Goal: Task Accomplishment & Management: Complete application form

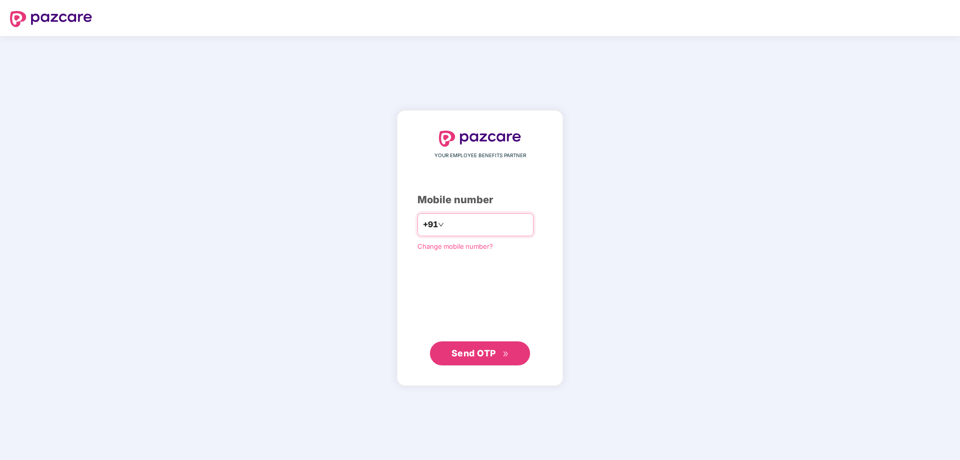
click at [460, 226] on input "number" at bounding box center [487, 225] width 82 height 16
type input "**********"
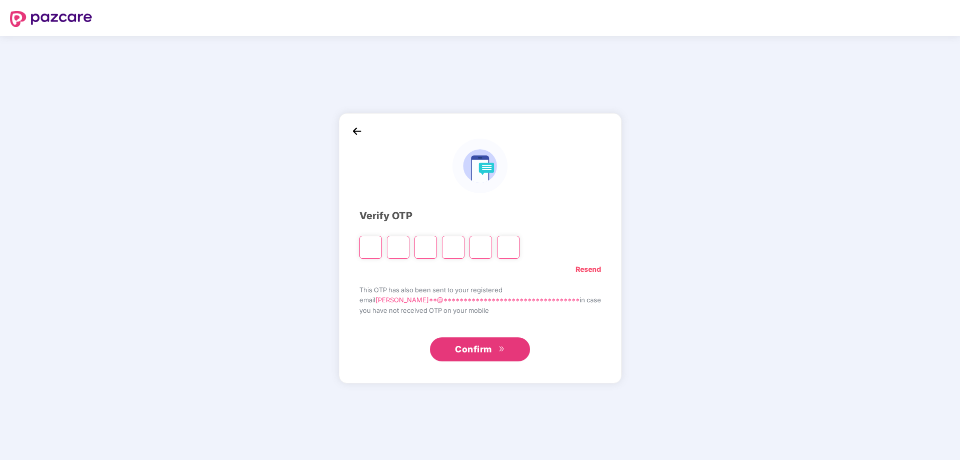
type input "*"
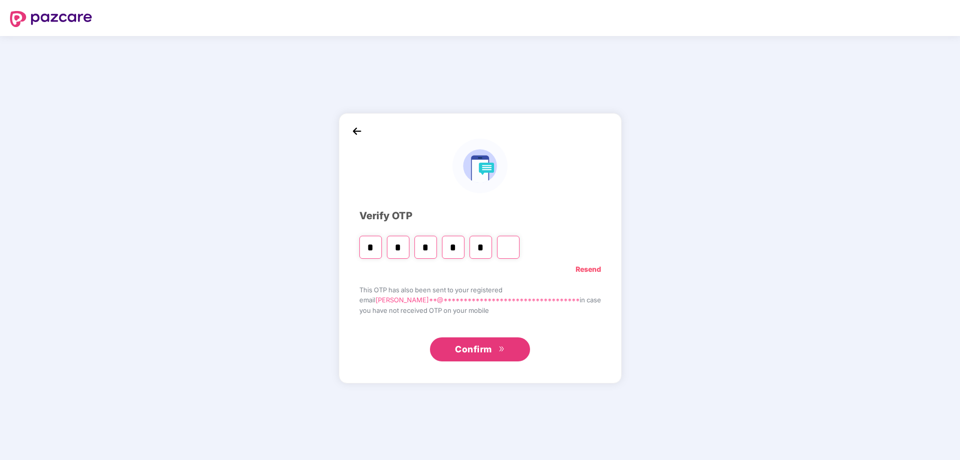
type input "*"
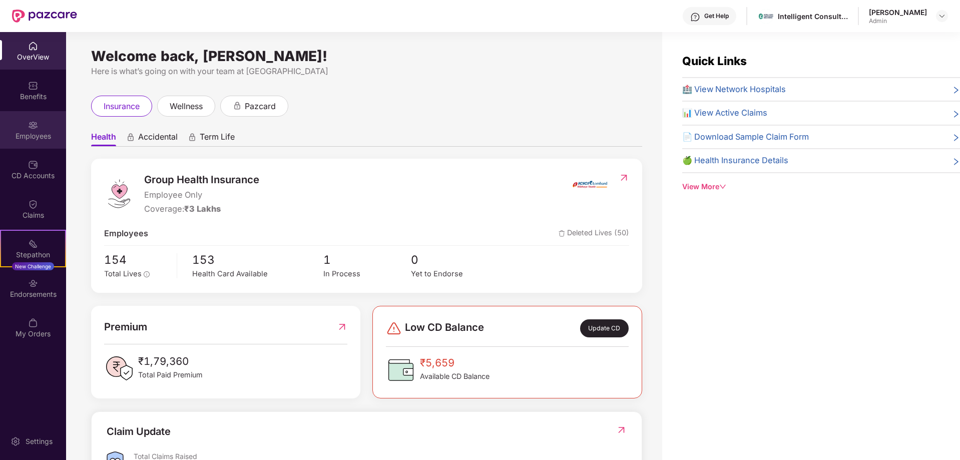
click at [47, 136] on div "Employees" at bounding box center [33, 136] width 66 height 10
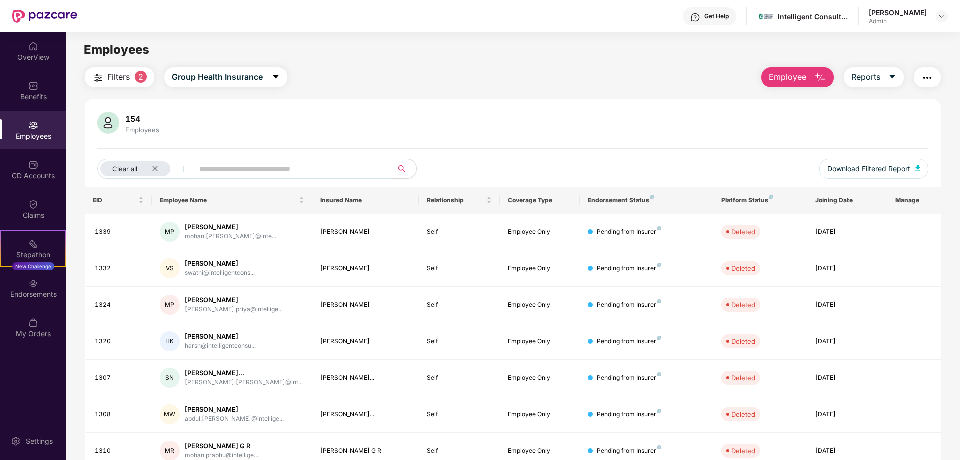
click at [791, 79] on span "Employee" at bounding box center [788, 77] width 38 height 13
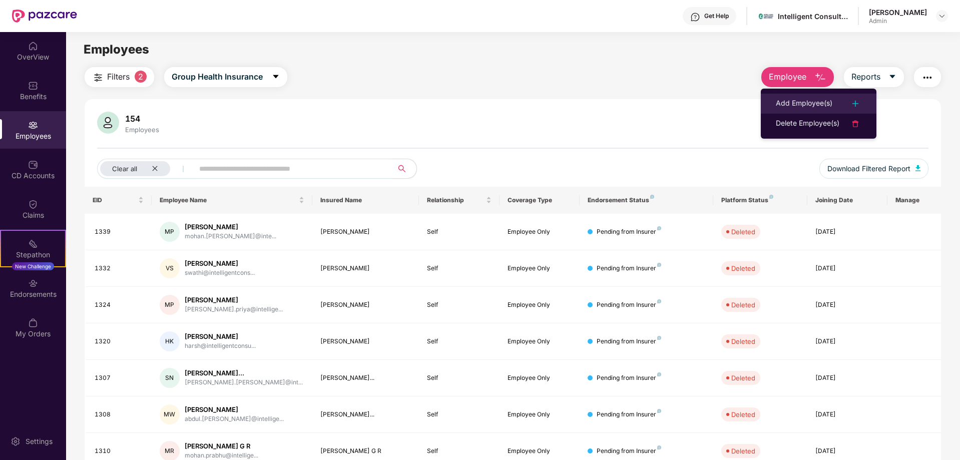
click at [806, 98] on div "Add Employee(s)" at bounding box center [804, 104] width 57 height 12
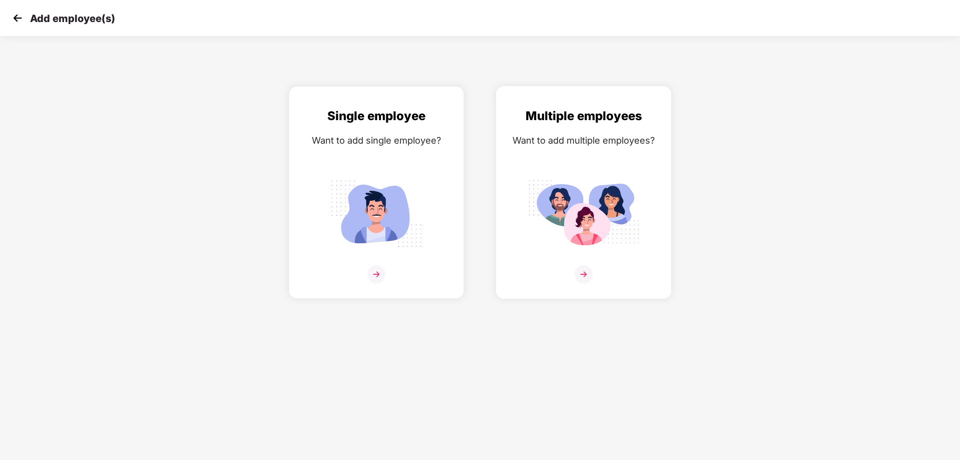
click at [589, 279] on img at bounding box center [584, 274] width 18 height 18
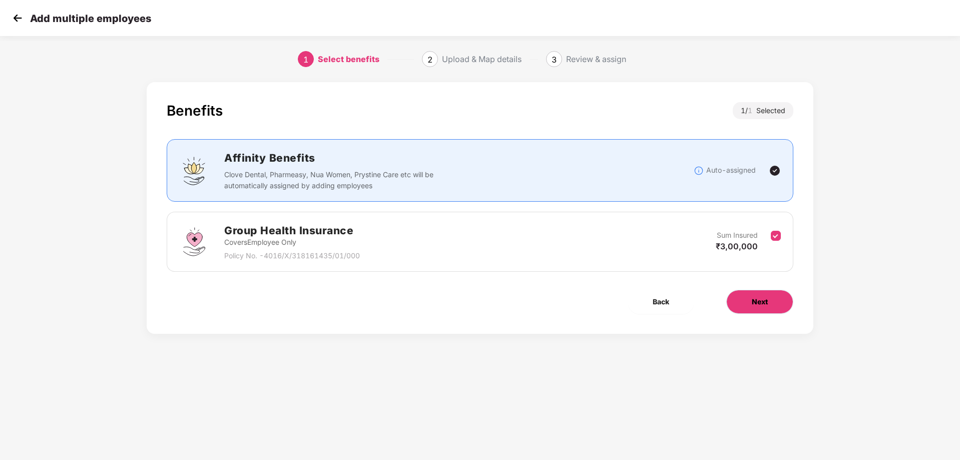
click at [771, 307] on button "Next" at bounding box center [759, 302] width 67 height 24
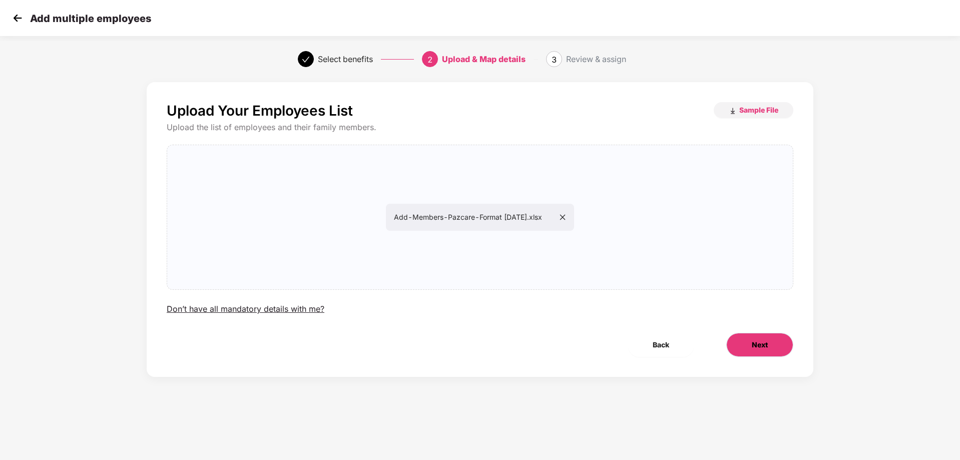
click at [753, 345] on span "Next" at bounding box center [760, 344] width 16 height 11
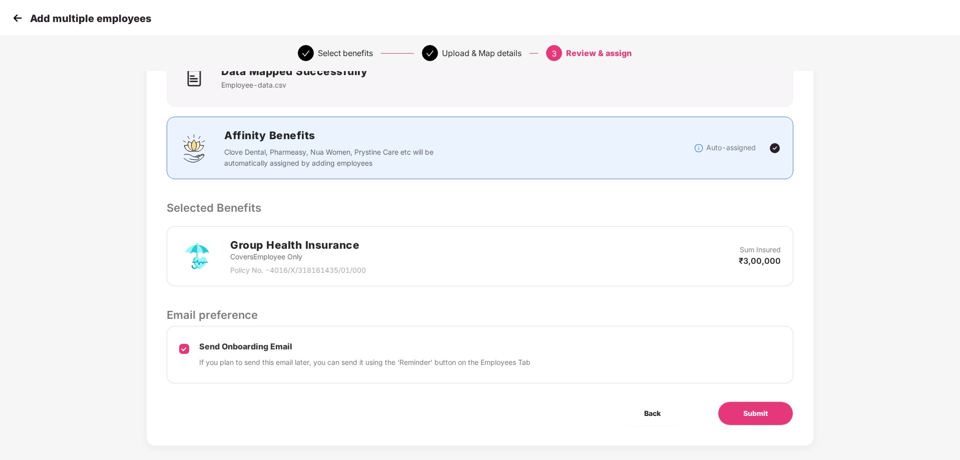
scroll to position [98, 0]
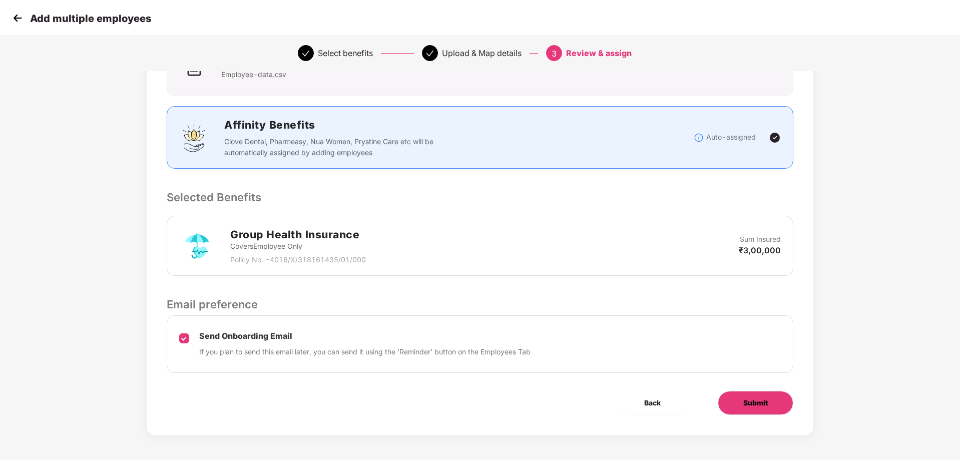
click at [763, 405] on span "Submit" at bounding box center [755, 402] width 25 height 11
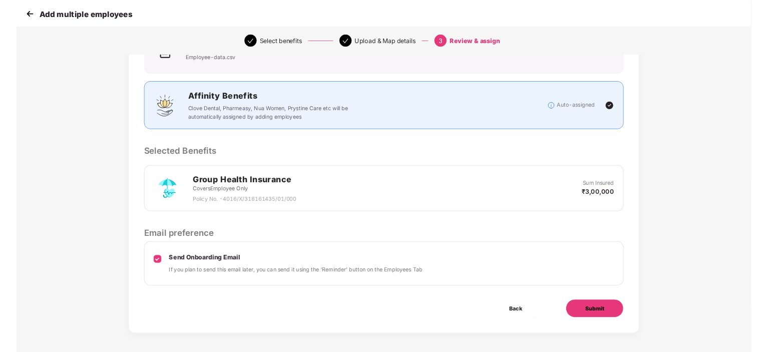
scroll to position [0, 0]
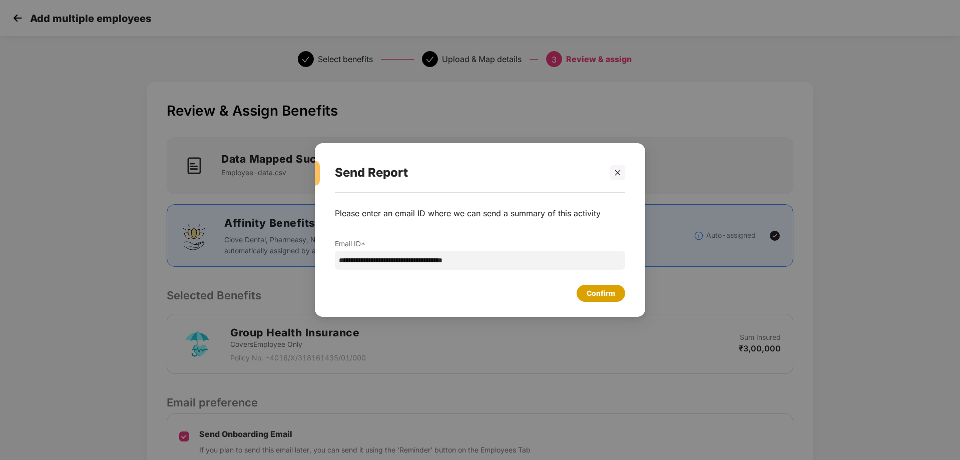
click at [610, 294] on div "Confirm" at bounding box center [601, 293] width 29 height 11
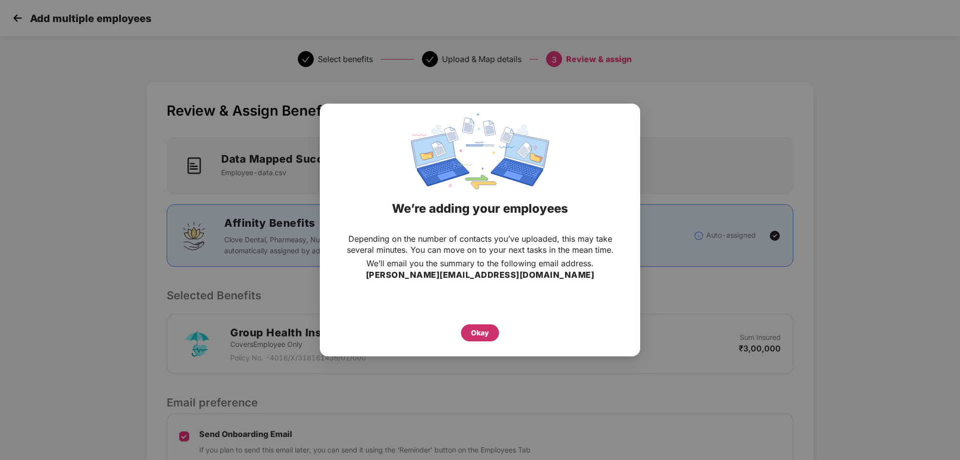
click at [485, 331] on div "Okay" at bounding box center [480, 332] width 18 height 11
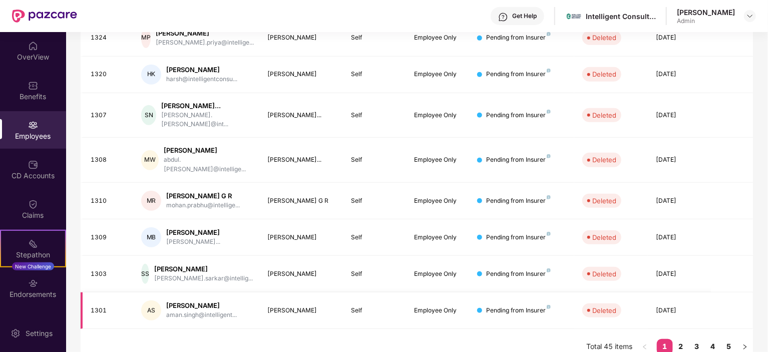
scroll to position [278, 0]
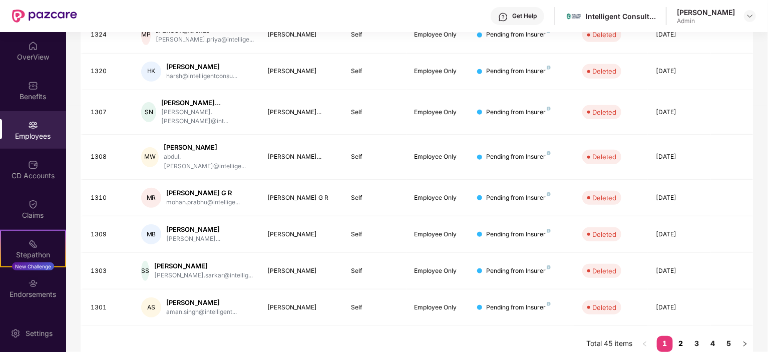
click at [683, 338] on link "2" at bounding box center [681, 343] width 16 height 15
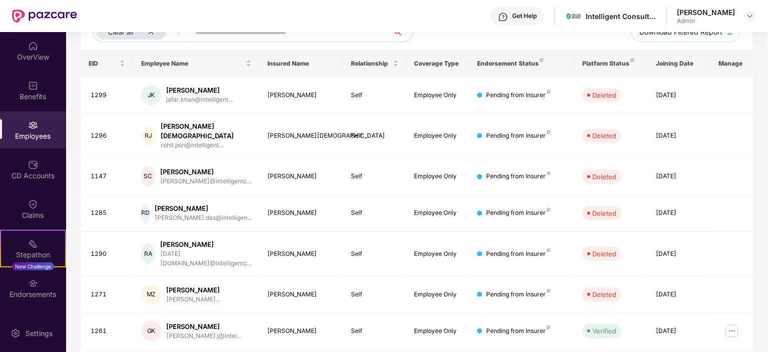
scroll to position [262, 0]
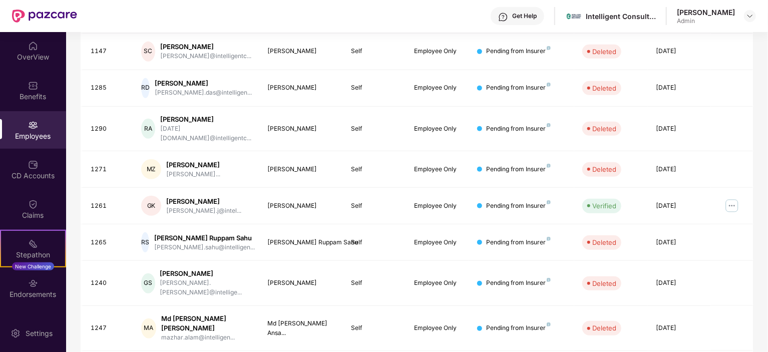
click at [466, 331] on div "EID Employee Name Insured Name Relationship Coverage Type Endorsement Status Pl…" at bounding box center [417, 156] width 672 height 462
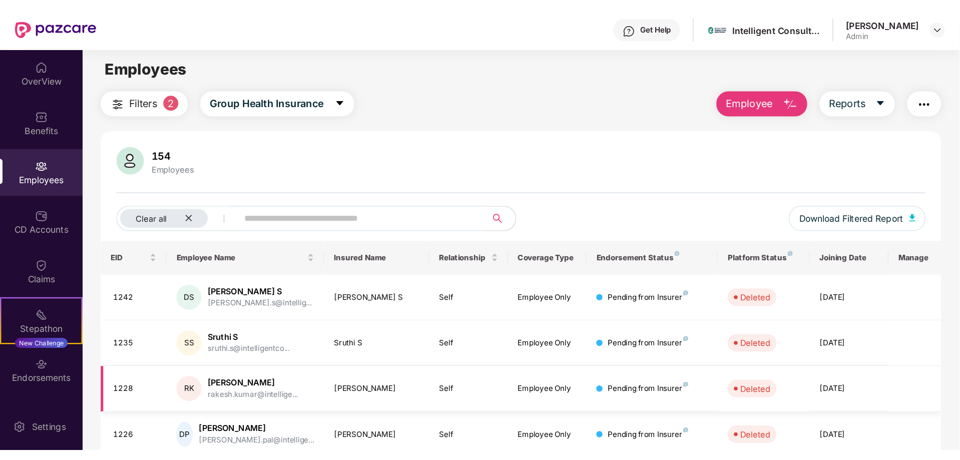
scroll to position [0, 0]
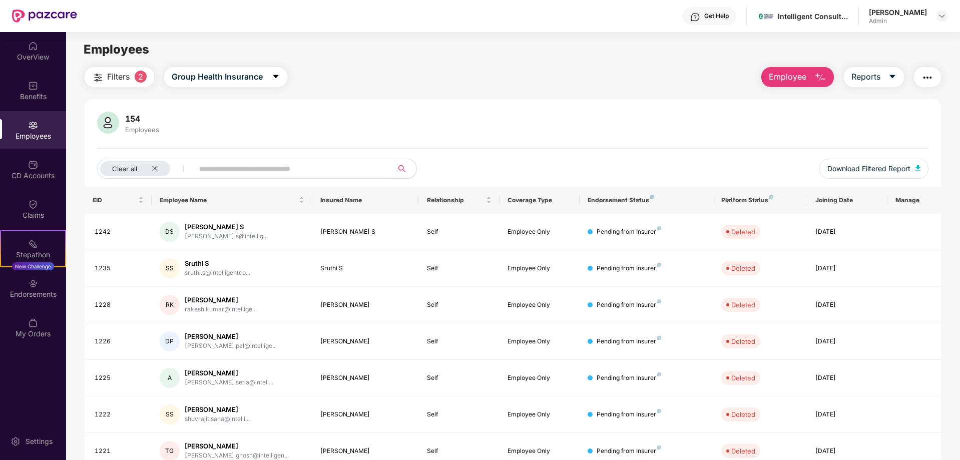
click at [790, 75] on span "Employee" at bounding box center [788, 77] width 38 height 13
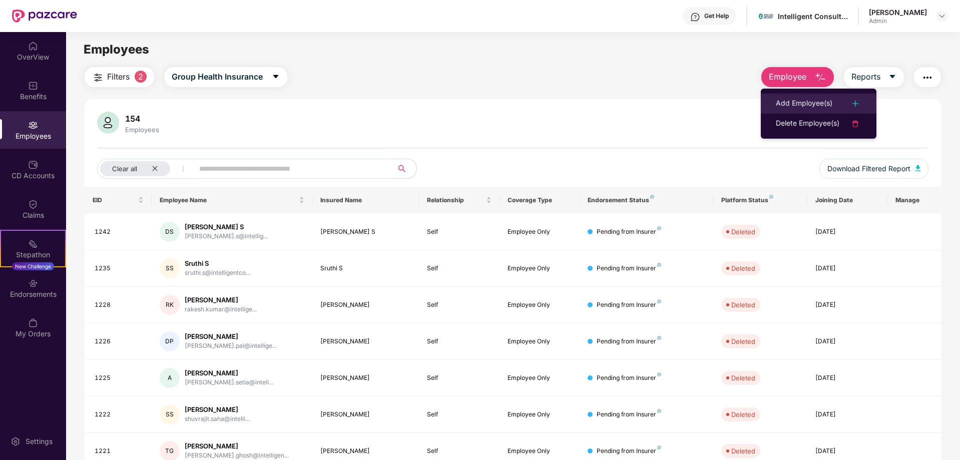
click at [835, 101] on div "Add Employee(s)" at bounding box center [819, 104] width 86 height 12
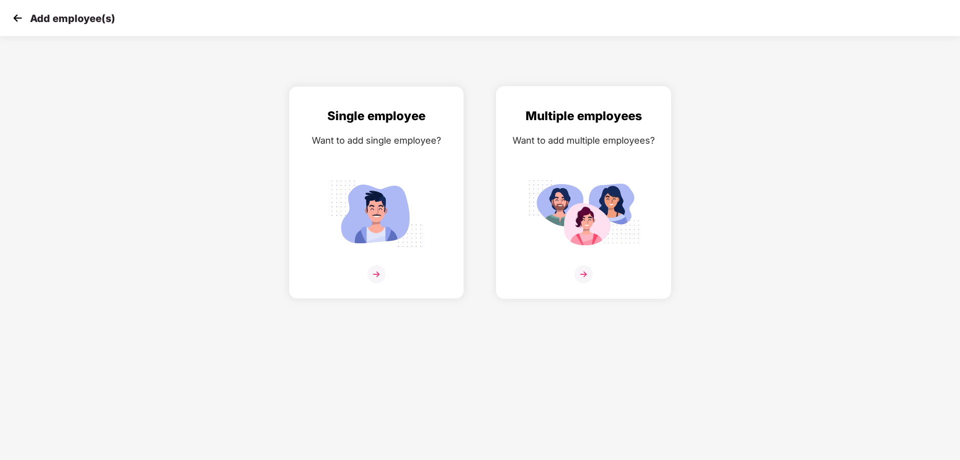
click at [584, 275] on img at bounding box center [584, 274] width 18 height 18
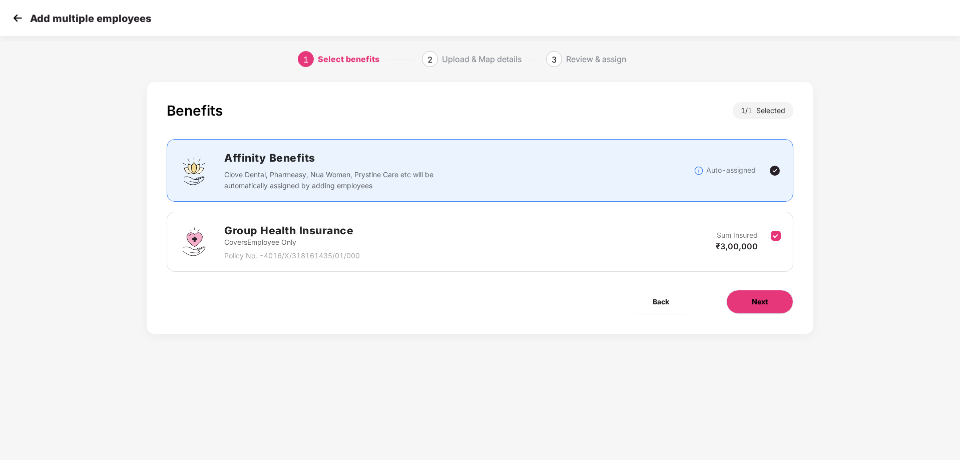
click at [773, 300] on button "Next" at bounding box center [759, 302] width 67 height 24
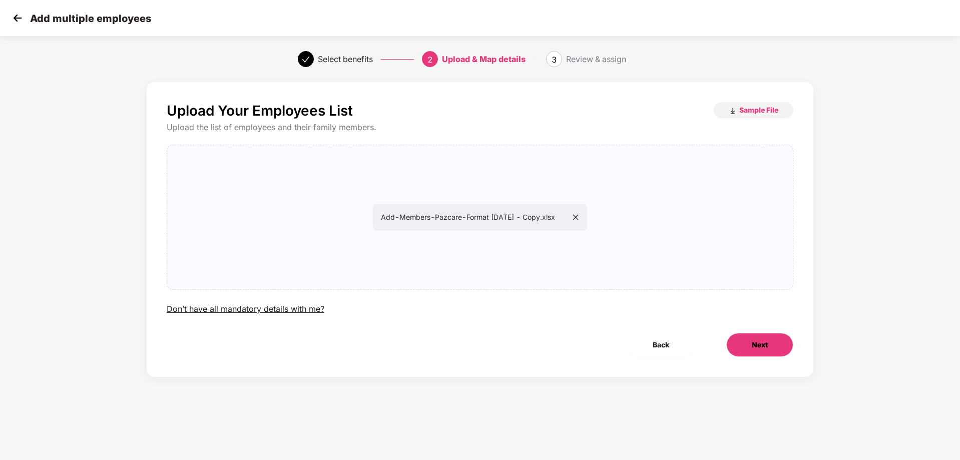
click at [752, 345] on span "Next" at bounding box center [760, 344] width 16 height 11
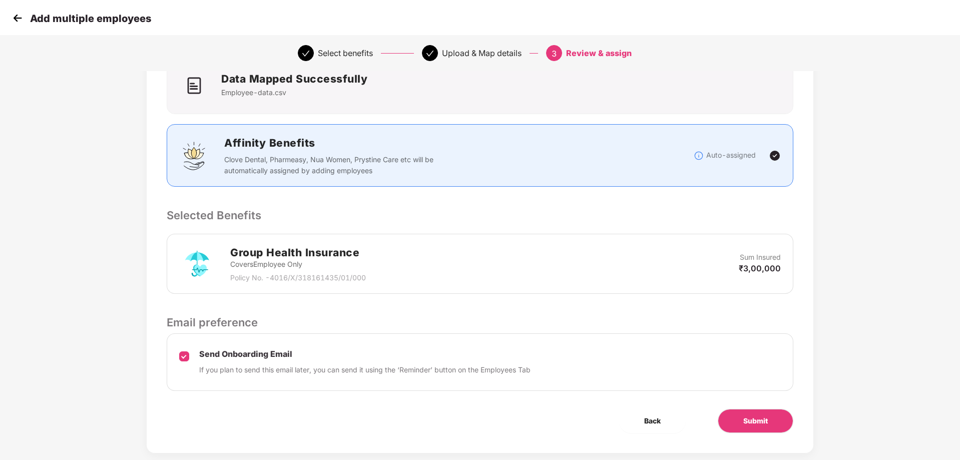
scroll to position [98, 0]
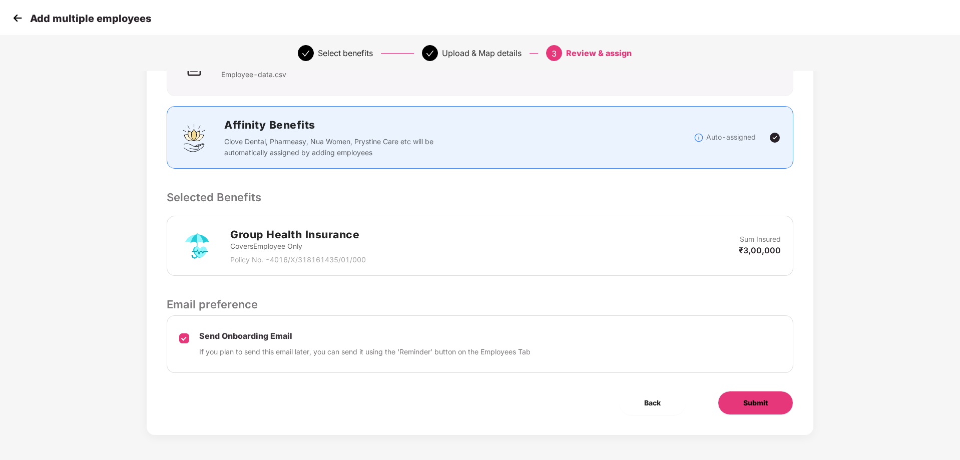
click at [783, 404] on button "Submit" at bounding box center [756, 403] width 76 height 24
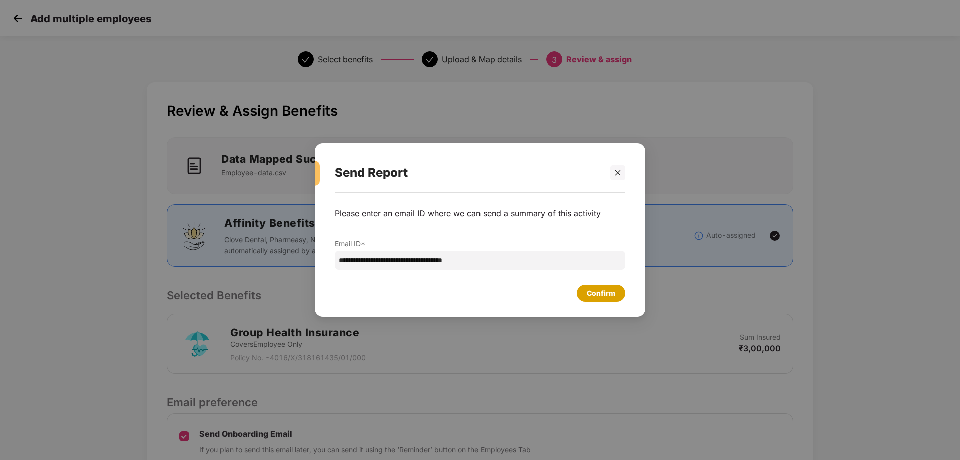
click at [604, 293] on div "Confirm" at bounding box center [601, 293] width 29 height 11
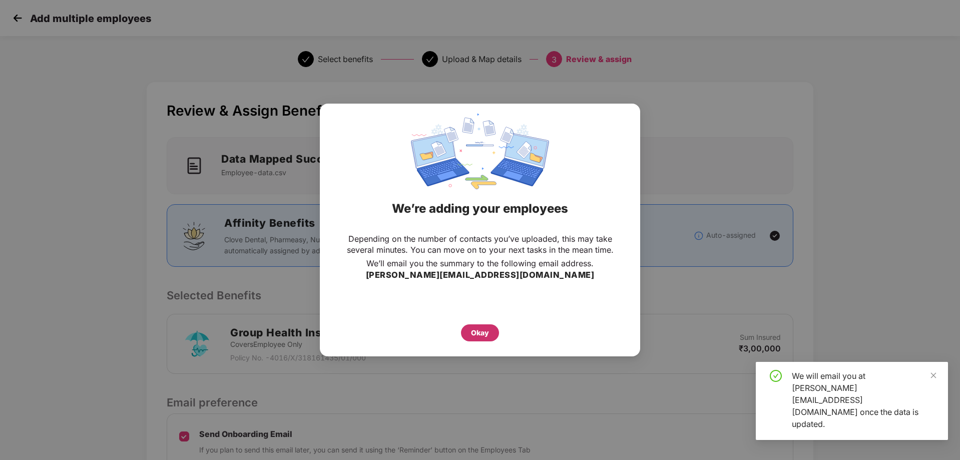
click at [491, 327] on div "Okay" at bounding box center [480, 332] width 38 height 17
